Goal: Information Seeking & Learning: Learn about a topic

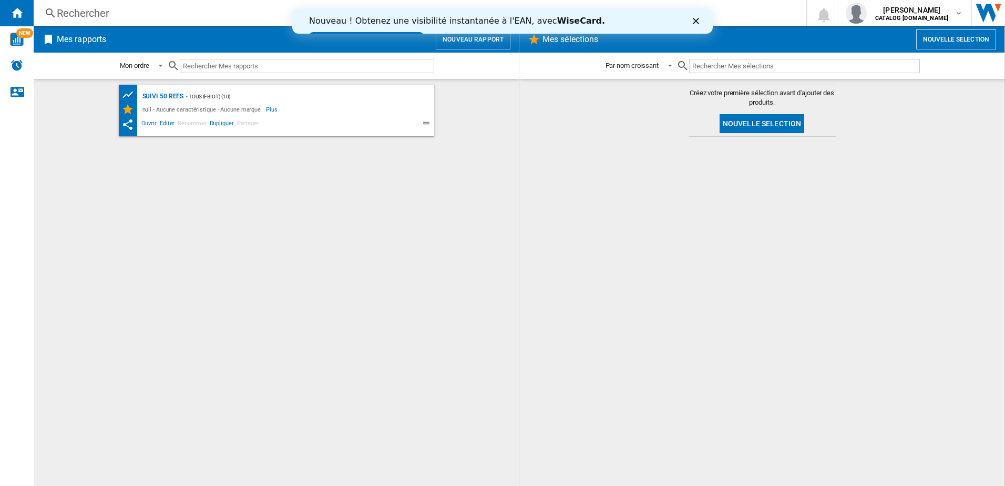
click at [103, 8] on div "Rechercher" at bounding box center [418, 13] width 722 height 15
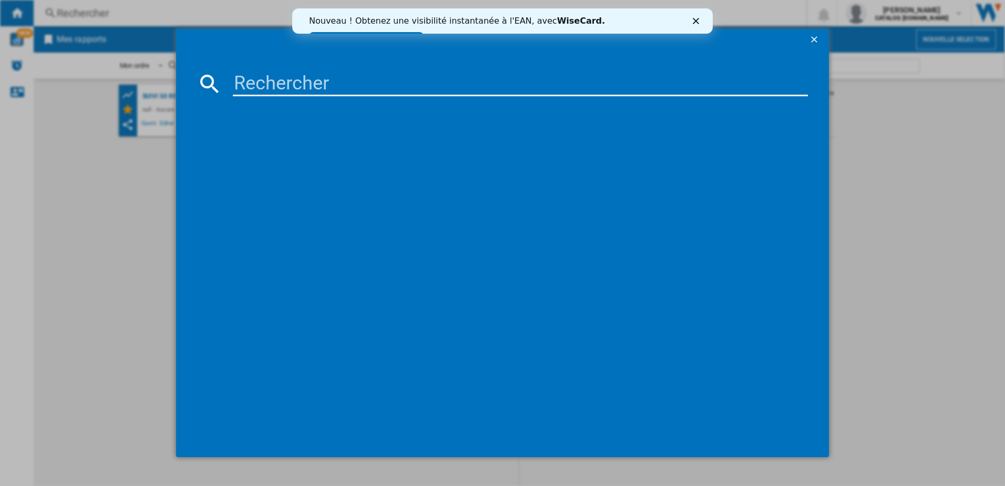
drag, startPoint x: 242, startPoint y: 84, endPoint x: 252, endPoint y: 101, distance: 19.6
click at [249, 93] on input at bounding box center [521, 83] width 576 height 25
type input "LM835"
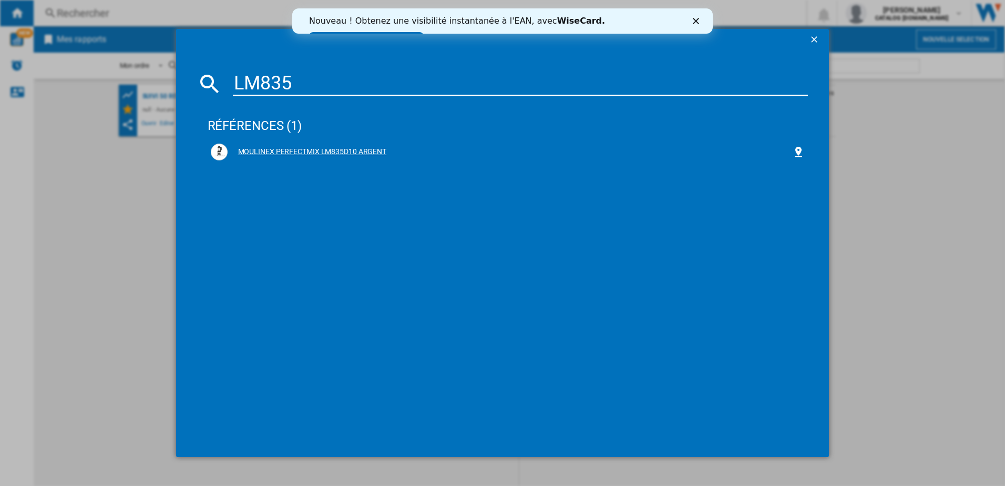
click at [261, 149] on div "MOULINEX PERFECTMIX LM835D10 ARGENT" at bounding box center [510, 152] width 565 height 11
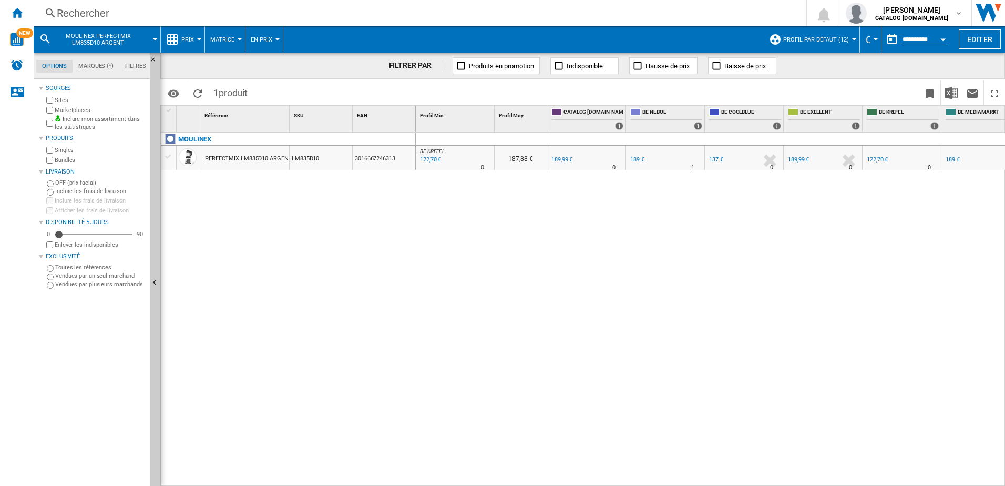
click at [199, 43] on md-menu "Prix Prix Matrice des prix Classement des prix Analyses Base 100 Références com…" at bounding box center [183, 39] width 44 height 26
click at [197, 39] on div at bounding box center [199, 39] width 5 height 3
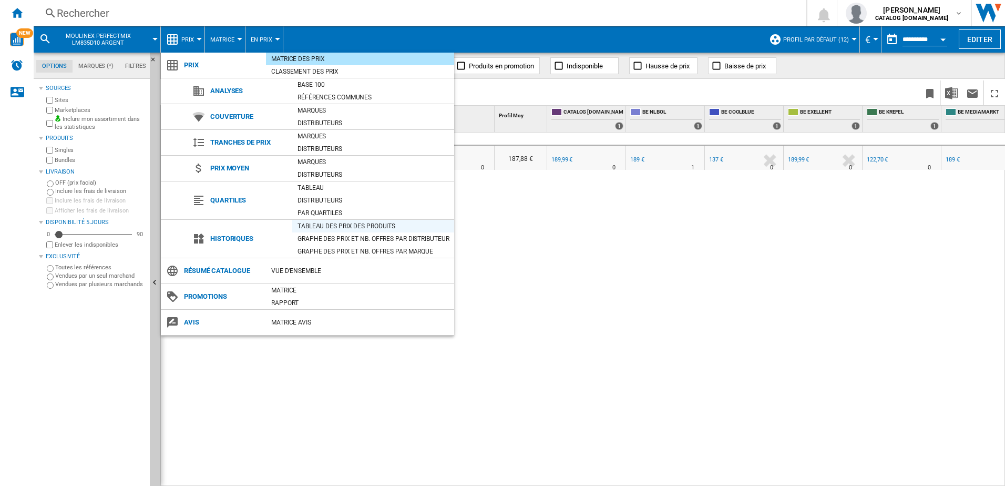
click at [323, 225] on div "Tableau des prix des produits" at bounding box center [373, 226] width 162 height 11
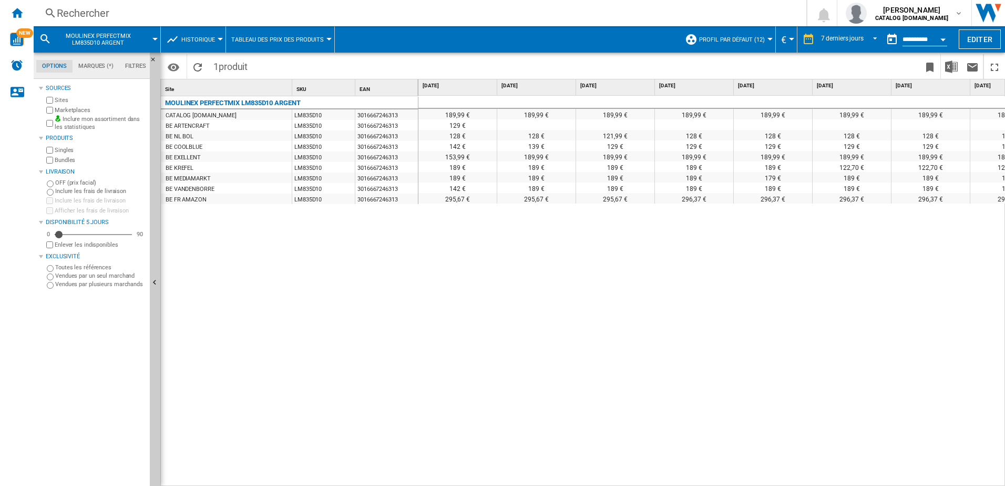
scroll to position [0, 44]
